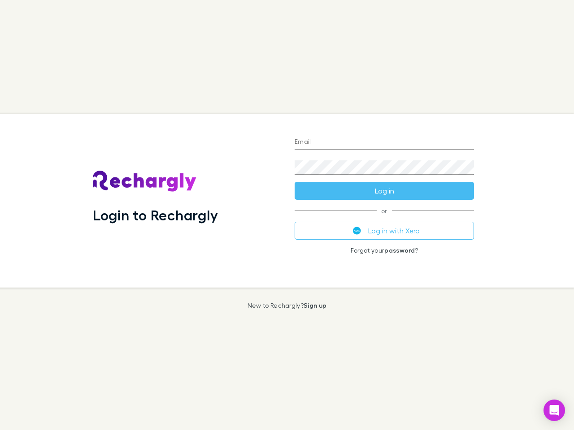
click at [287, 215] on div "Login to Rechargly" at bounding box center [187, 201] width 202 height 174
click at [384, 143] on input "Email" at bounding box center [384, 142] width 179 height 14
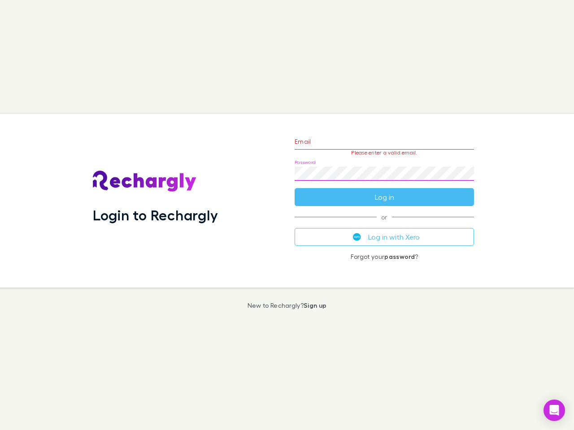
click at [384, 191] on form "Email Please enter a valid email. Password Log in" at bounding box center [384, 167] width 179 height 78
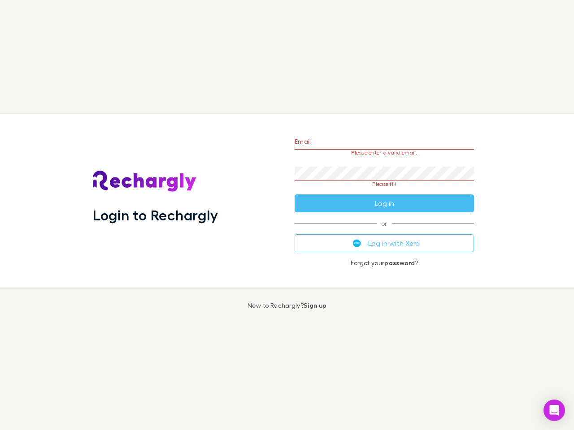
click at [384, 231] on div "Email Please enter a valid email. Password Please fill Log in or Log in with Xe…" at bounding box center [384, 201] width 194 height 174
click at [554, 411] on icon "Open Intercom Messenger" at bounding box center [554, 410] width 9 height 11
